Goal: Information Seeking & Learning: Compare options

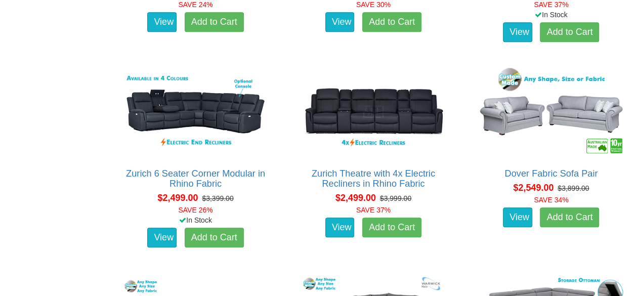
scroll to position [2177, 0]
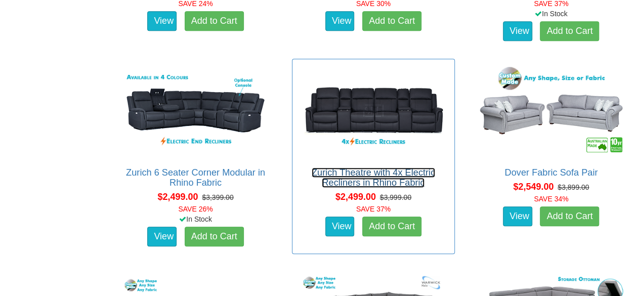
click at [378, 168] on link "Zurich Theatre with 4x Electric Recliners in Rhino Fabric" at bounding box center [374, 178] width 124 height 20
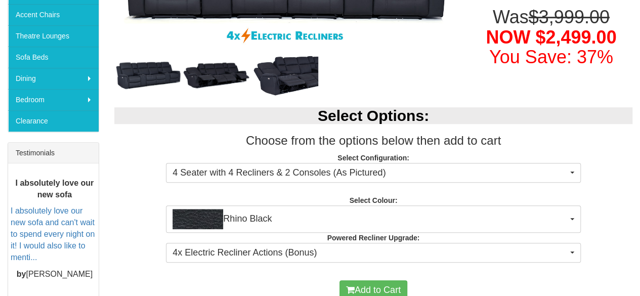
scroll to position [304, 0]
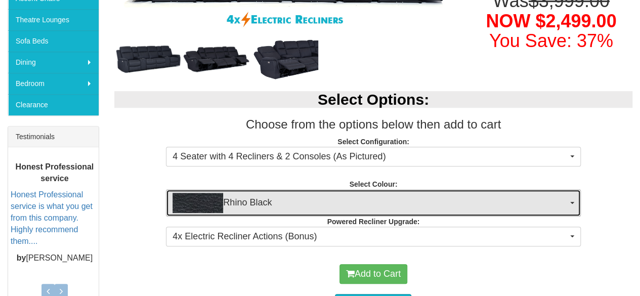
click at [571, 202] on span "button" at bounding box center [573, 203] width 4 height 2
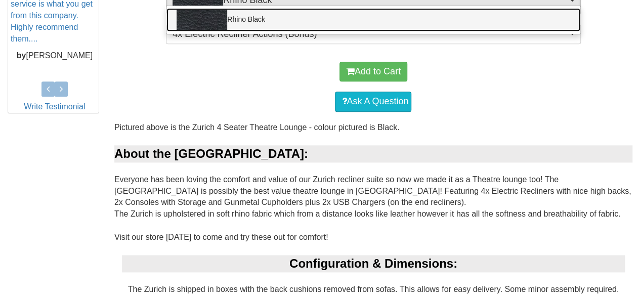
scroll to position [354, 0]
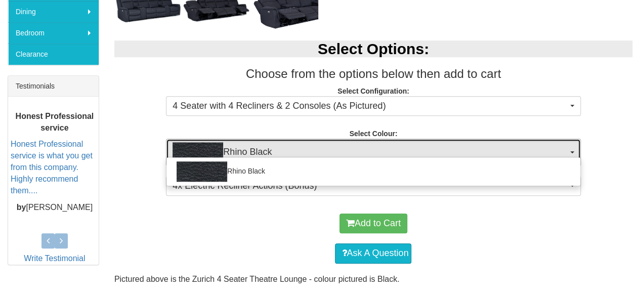
click at [575, 150] on button "Rhino Black" at bounding box center [373, 152] width 415 height 27
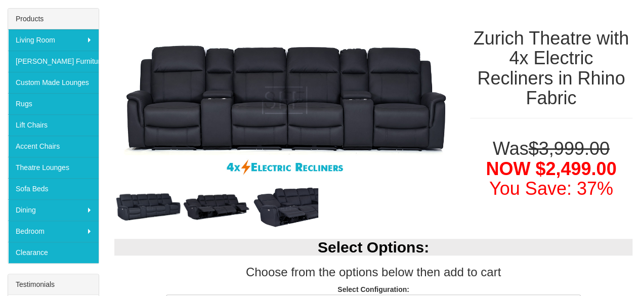
scroll to position [152, 0]
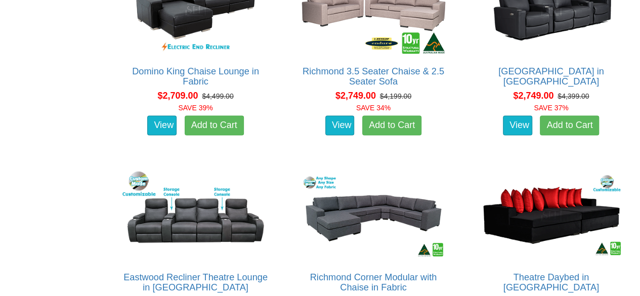
scroll to position [2633, 0]
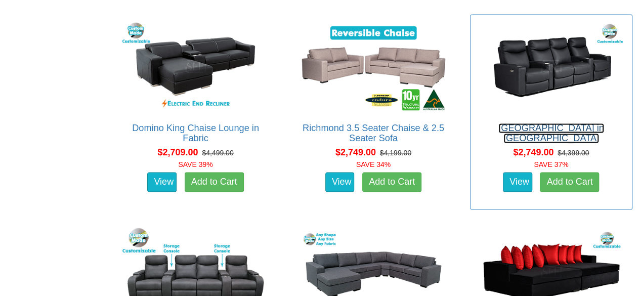
click at [533, 126] on link "[GEOGRAPHIC_DATA] in [GEOGRAPHIC_DATA]" at bounding box center [552, 133] width 106 height 20
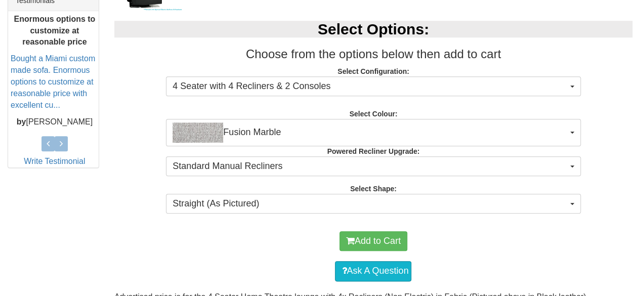
scroll to position [456, 0]
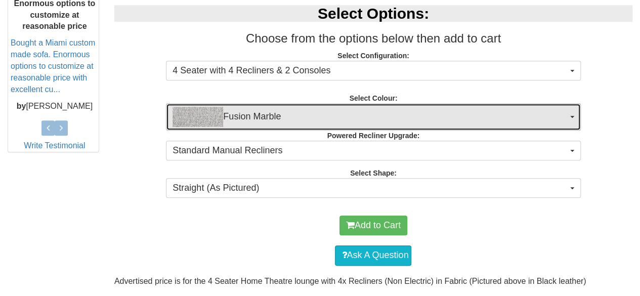
click at [570, 112] on button "Fusion Marble" at bounding box center [373, 116] width 415 height 27
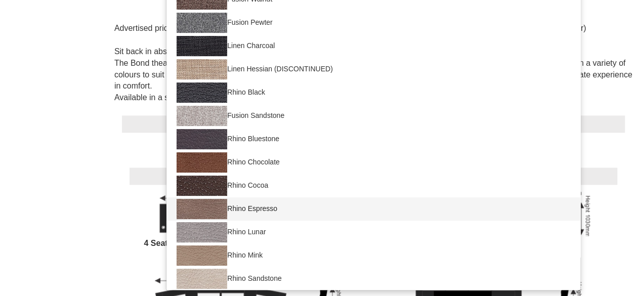
scroll to position [0, 0]
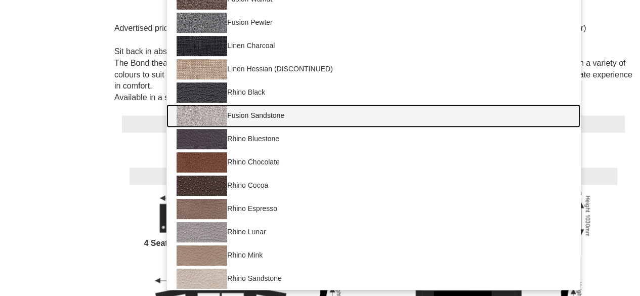
click at [192, 112] on img at bounding box center [202, 116] width 51 height 20
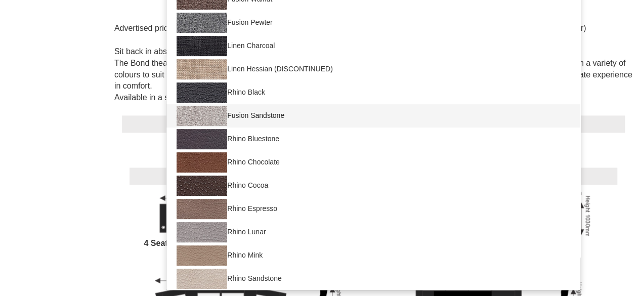
select select "1423"
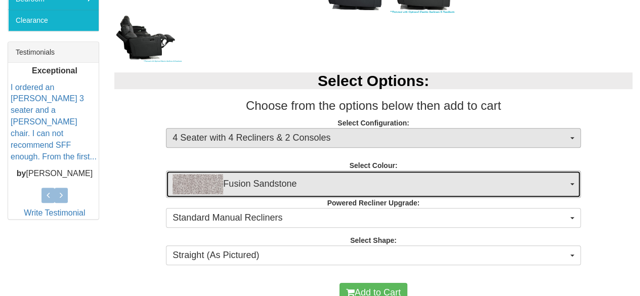
scroll to position [373, 0]
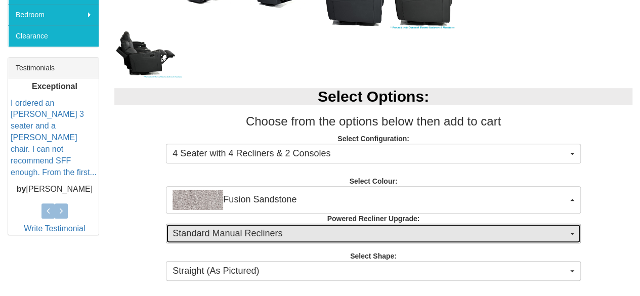
click at [232, 230] on span "Standard Manual Recliners" at bounding box center [370, 233] width 395 height 13
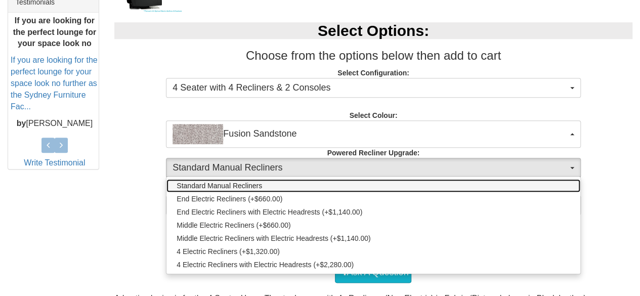
scroll to position [423, 0]
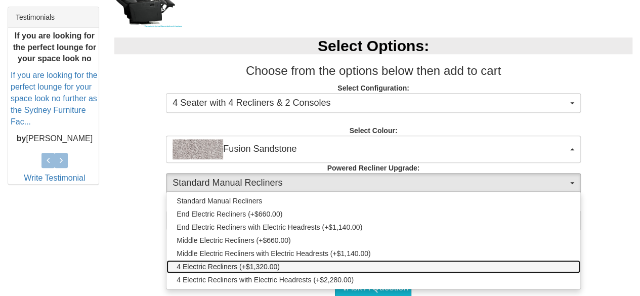
click at [254, 267] on span "4 Electric Recliners (+$1,320.00)" at bounding box center [228, 267] width 103 height 10
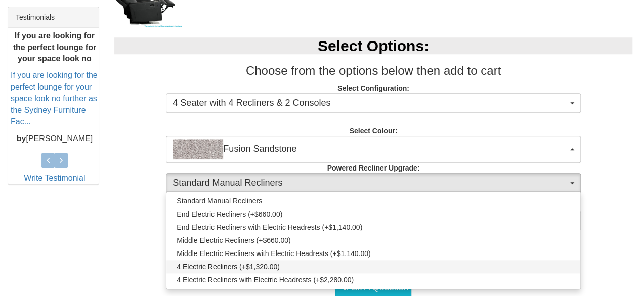
select select "1992"
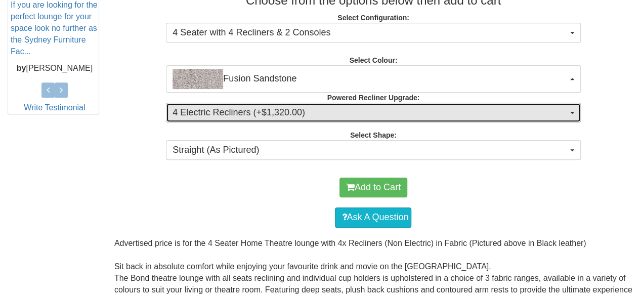
scroll to position [525, 0]
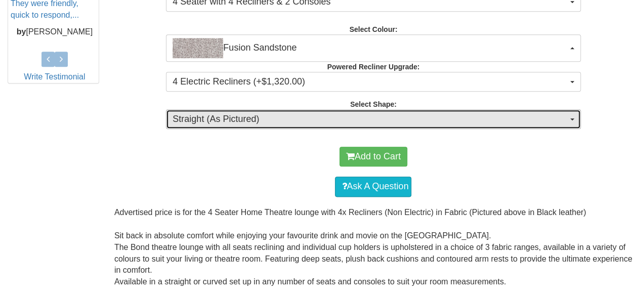
click at [572, 116] on button "Straight (As Pictured)" at bounding box center [373, 119] width 415 height 20
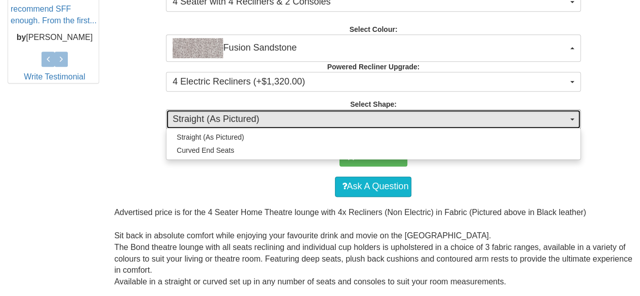
click at [572, 116] on button "Straight (As Pictured)" at bounding box center [373, 119] width 415 height 20
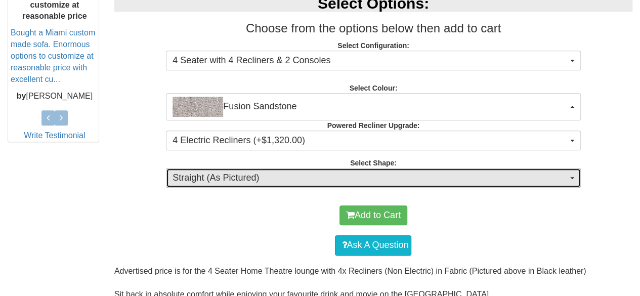
scroll to position [474, 0]
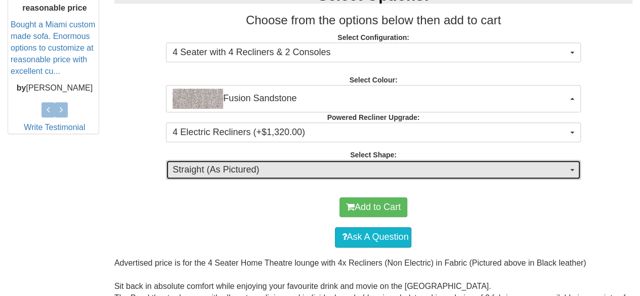
click at [574, 171] on button "Straight (As Pictured)" at bounding box center [373, 170] width 415 height 20
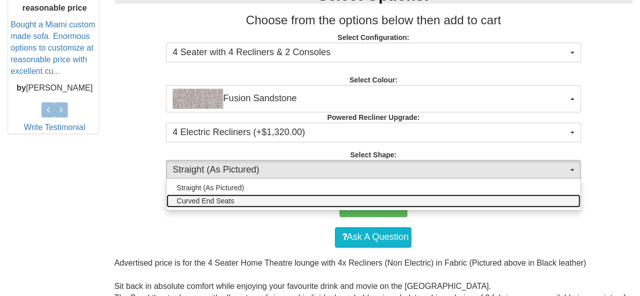
click at [215, 201] on span "Curved End Seats" at bounding box center [206, 201] width 58 height 10
select select "1441"
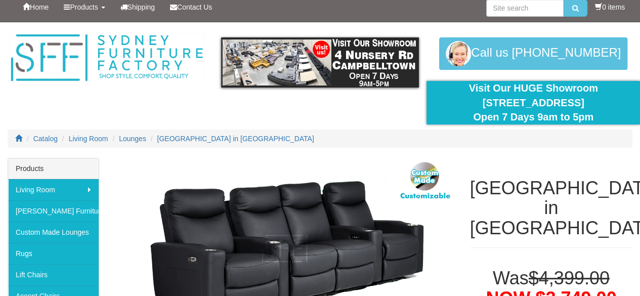
scroll to position [0, 0]
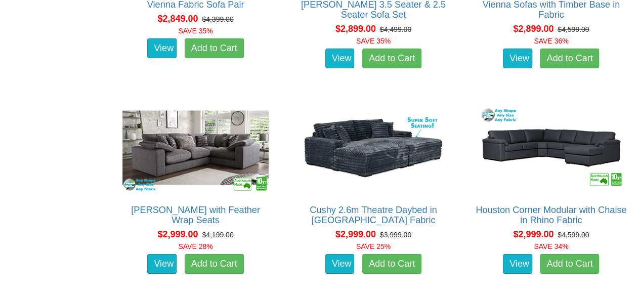
scroll to position [3392, 0]
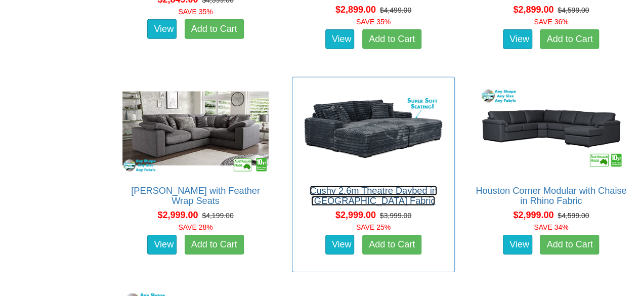
click at [408, 189] on link "Cushy 2.6m Theatre Daybed in [GEOGRAPHIC_DATA] Fabric" at bounding box center [373, 196] width 127 height 20
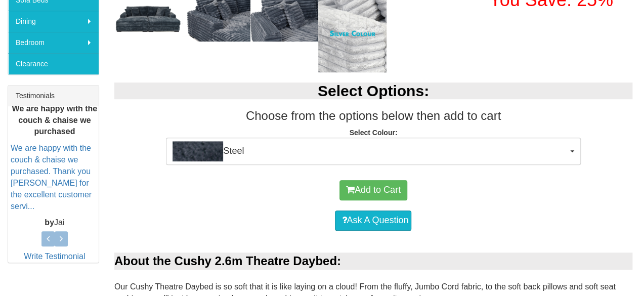
scroll to position [354, 0]
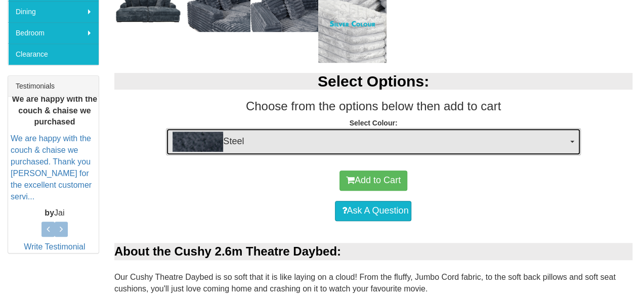
click at [568, 142] on button "Steel" at bounding box center [373, 141] width 415 height 27
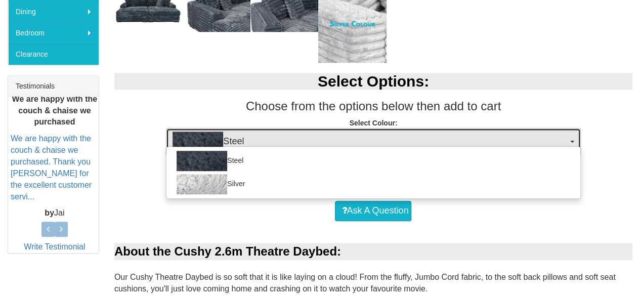
click at [568, 142] on button "Steel" at bounding box center [373, 141] width 415 height 27
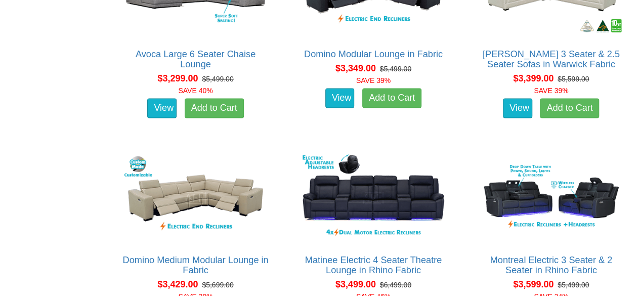
scroll to position [4607, 0]
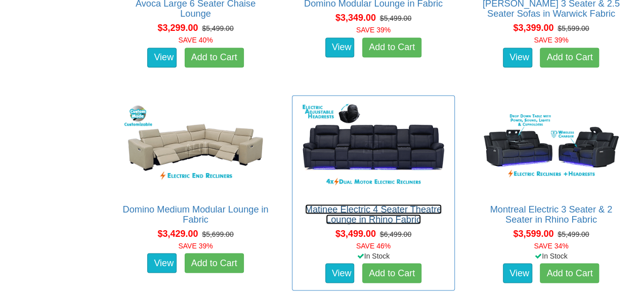
click at [376, 205] on link "Matinee Electric 4 Seater Theatre Lounge in Rhino Fabric" at bounding box center [373, 214] width 137 height 20
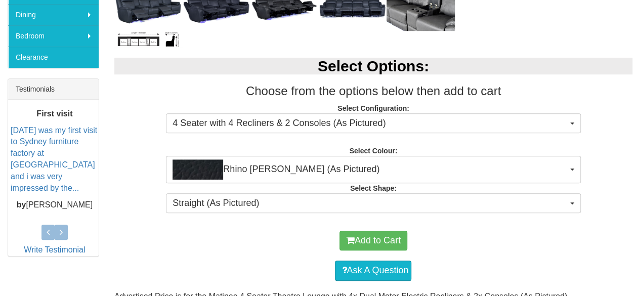
scroll to position [354, 0]
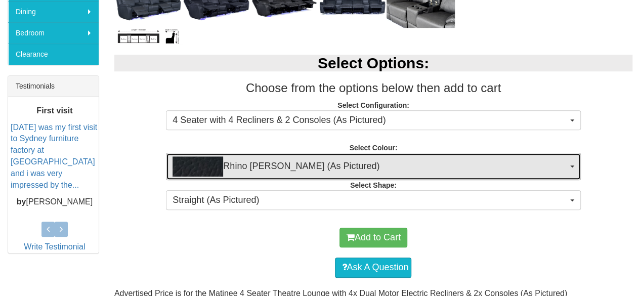
click at [573, 163] on button "Rhino Jett (As Pictured)" at bounding box center [373, 166] width 415 height 27
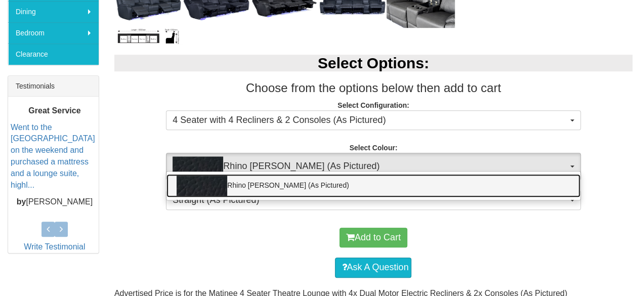
click at [473, 191] on link "Rhino Jett (As Pictured)" at bounding box center [374, 185] width 414 height 23
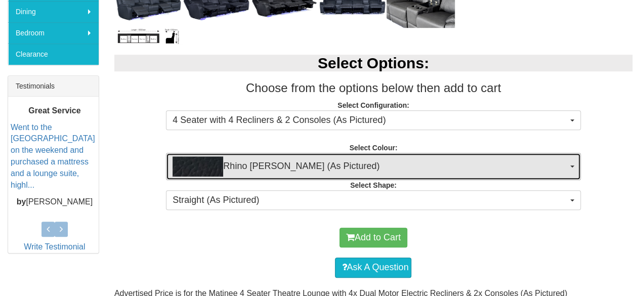
click at [446, 168] on span "Rhino Jett (As Pictured)" at bounding box center [370, 166] width 395 height 20
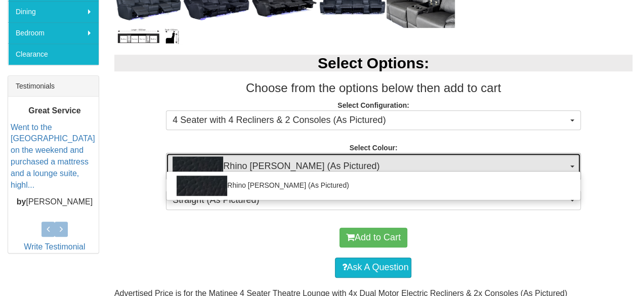
click at [570, 161] on button "Rhino Jett (As Pictured)" at bounding box center [373, 166] width 415 height 27
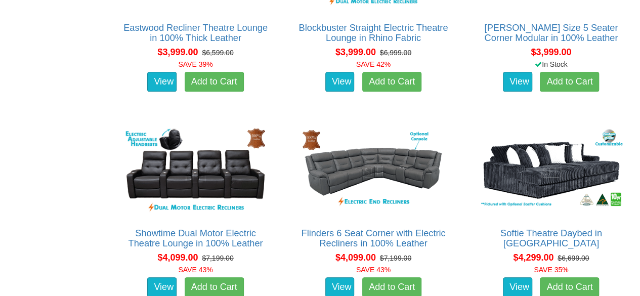
scroll to position [6025, 0]
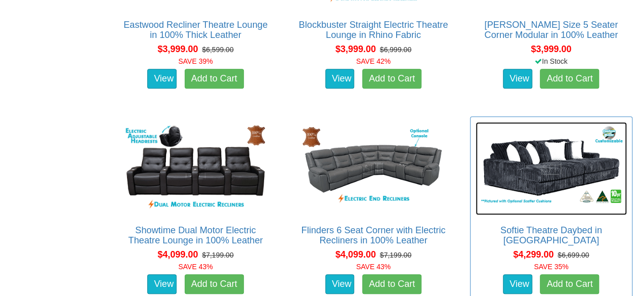
click at [553, 170] on img at bounding box center [551, 168] width 151 height 93
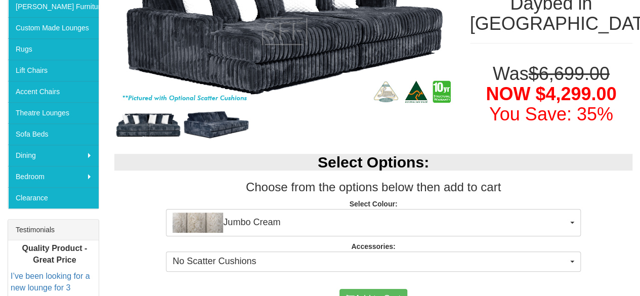
scroll to position [304, 0]
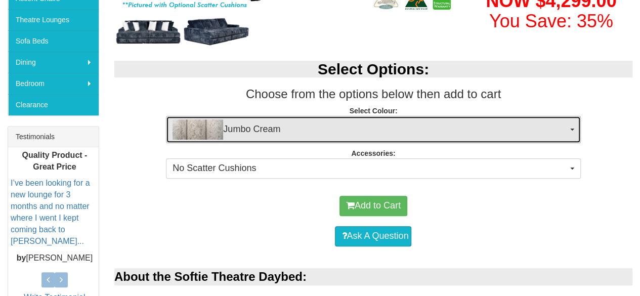
click at [571, 124] on button "Jumbo Cream" at bounding box center [373, 129] width 415 height 27
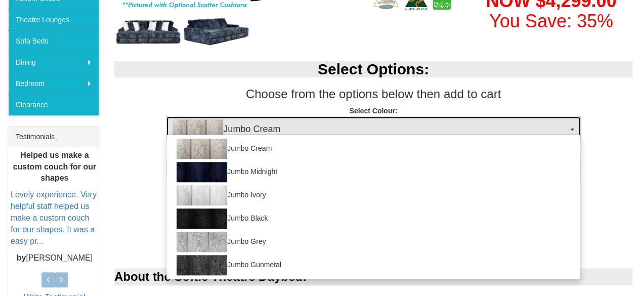
click at [571, 124] on button "Jumbo Cream" at bounding box center [373, 129] width 415 height 27
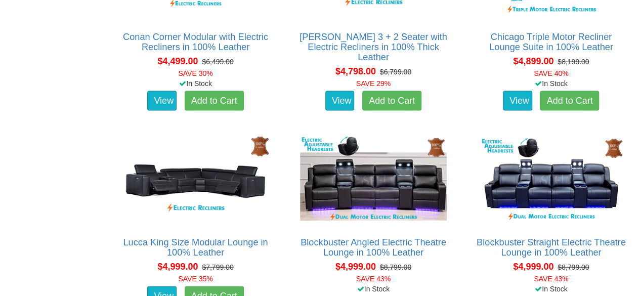
scroll to position [6886, 0]
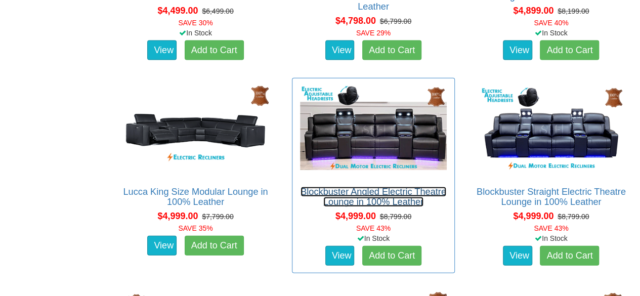
click at [391, 191] on link "Blockbuster Angled Electric Theatre Lounge in 100% Leather" at bounding box center [374, 197] width 146 height 20
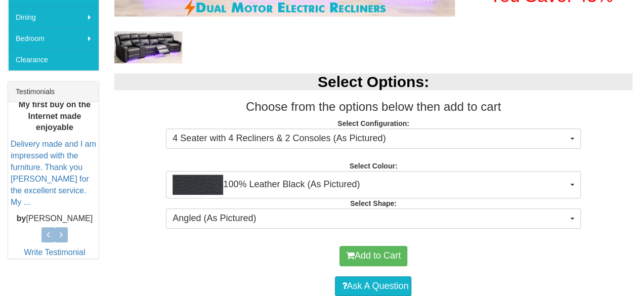
scroll to position [354, 0]
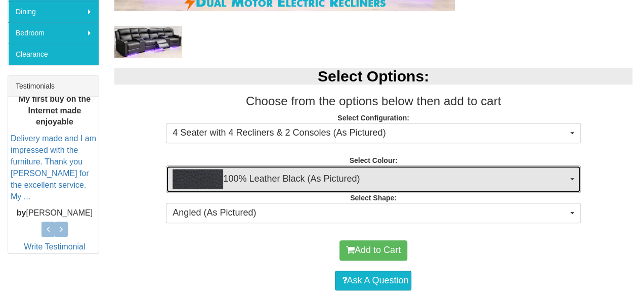
click at [575, 175] on button "100% Leather Black (As Pictured)" at bounding box center [373, 179] width 415 height 27
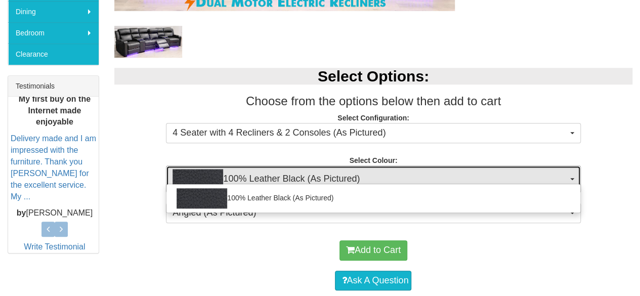
click at [575, 175] on button "100% Leather Black (As Pictured)" at bounding box center [373, 179] width 415 height 27
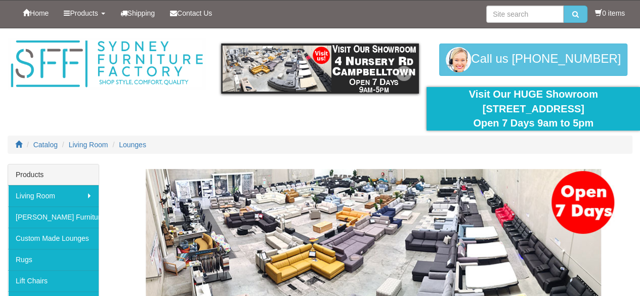
click at [360, 56] on img at bounding box center [320, 69] width 198 height 50
